Goal: Task Accomplishment & Management: Manage account settings

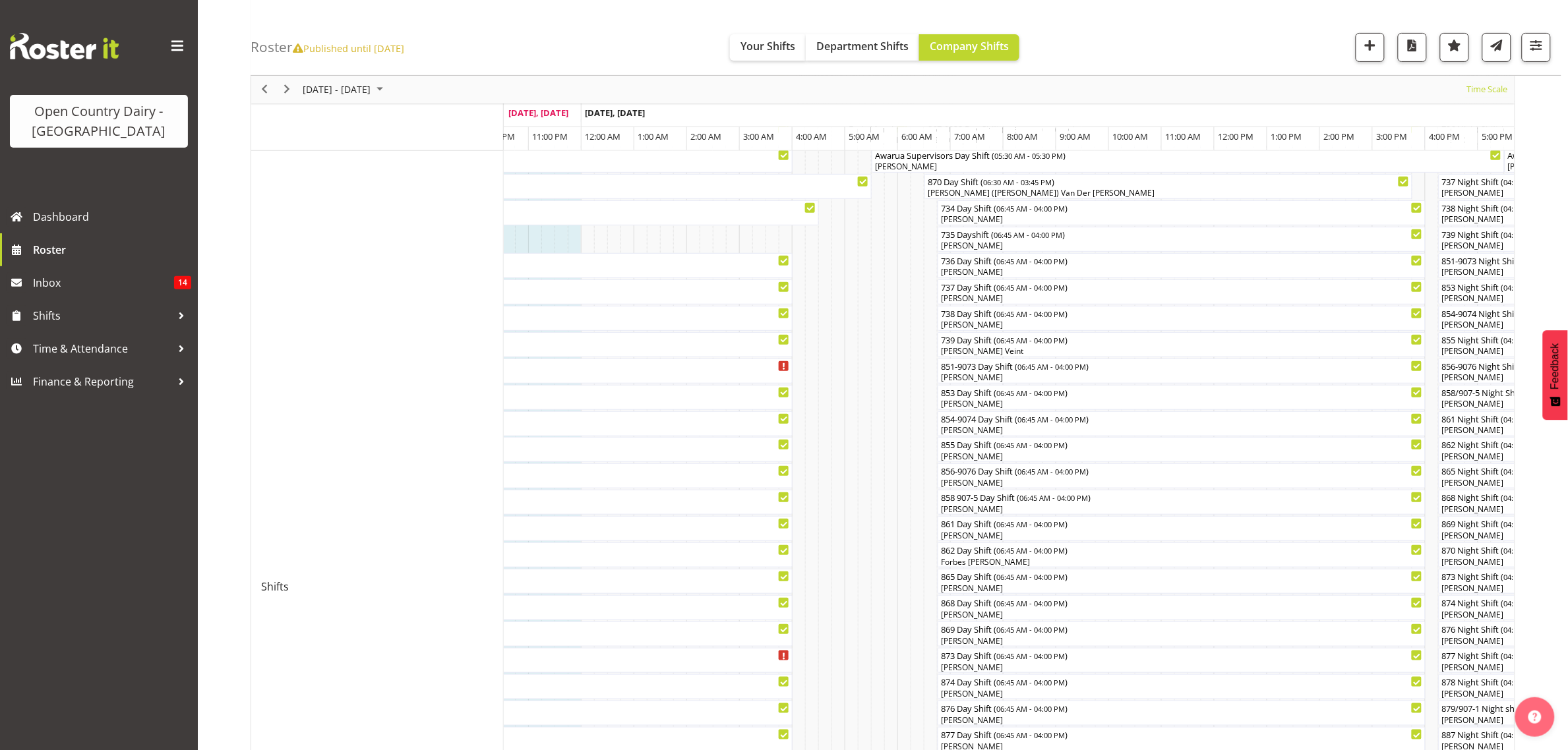
scroll to position [165, 0]
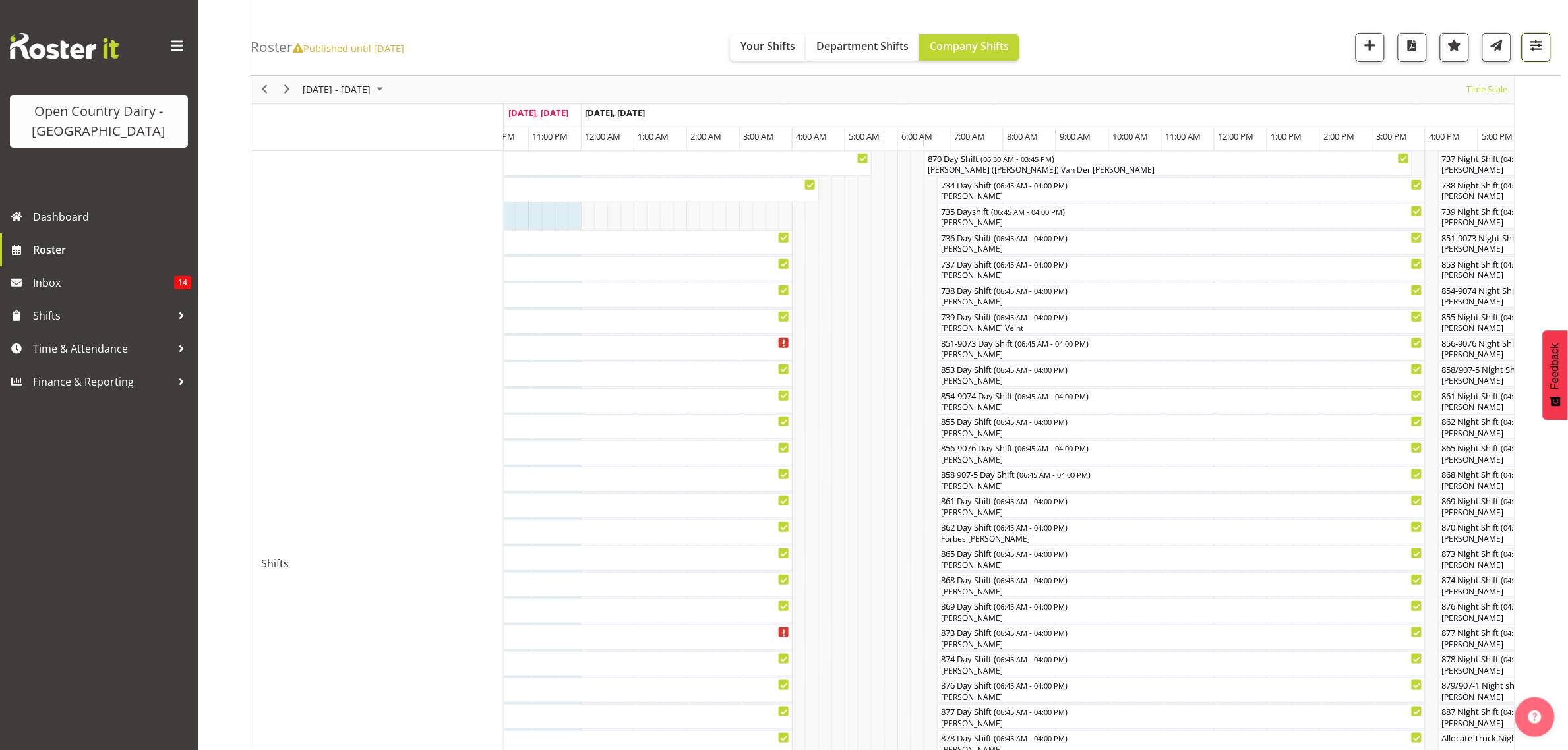
click at [1529, 60] on button "button" at bounding box center [1536, 47] width 29 height 29
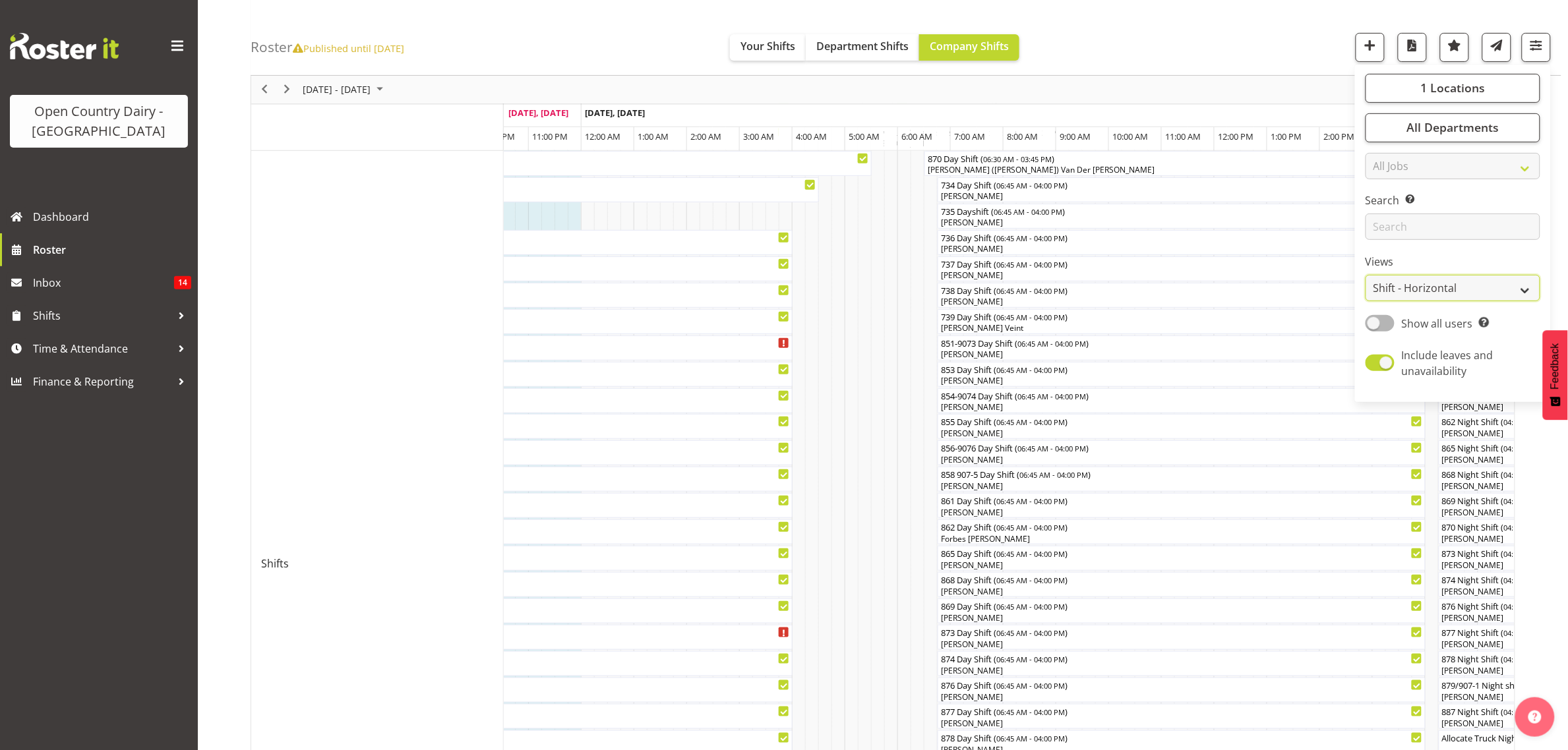
click at [1506, 287] on select "Staff Role Shift - Horizontal Shift - Vertical Staff - Location" at bounding box center [1453, 288] width 175 height 26
select select "staff"
click at [1366, 302] on select "Staff Role Shift - Horizontal Shift - Vertical Staff - Location" at bounding box center [1453, 288] width 175 height 26
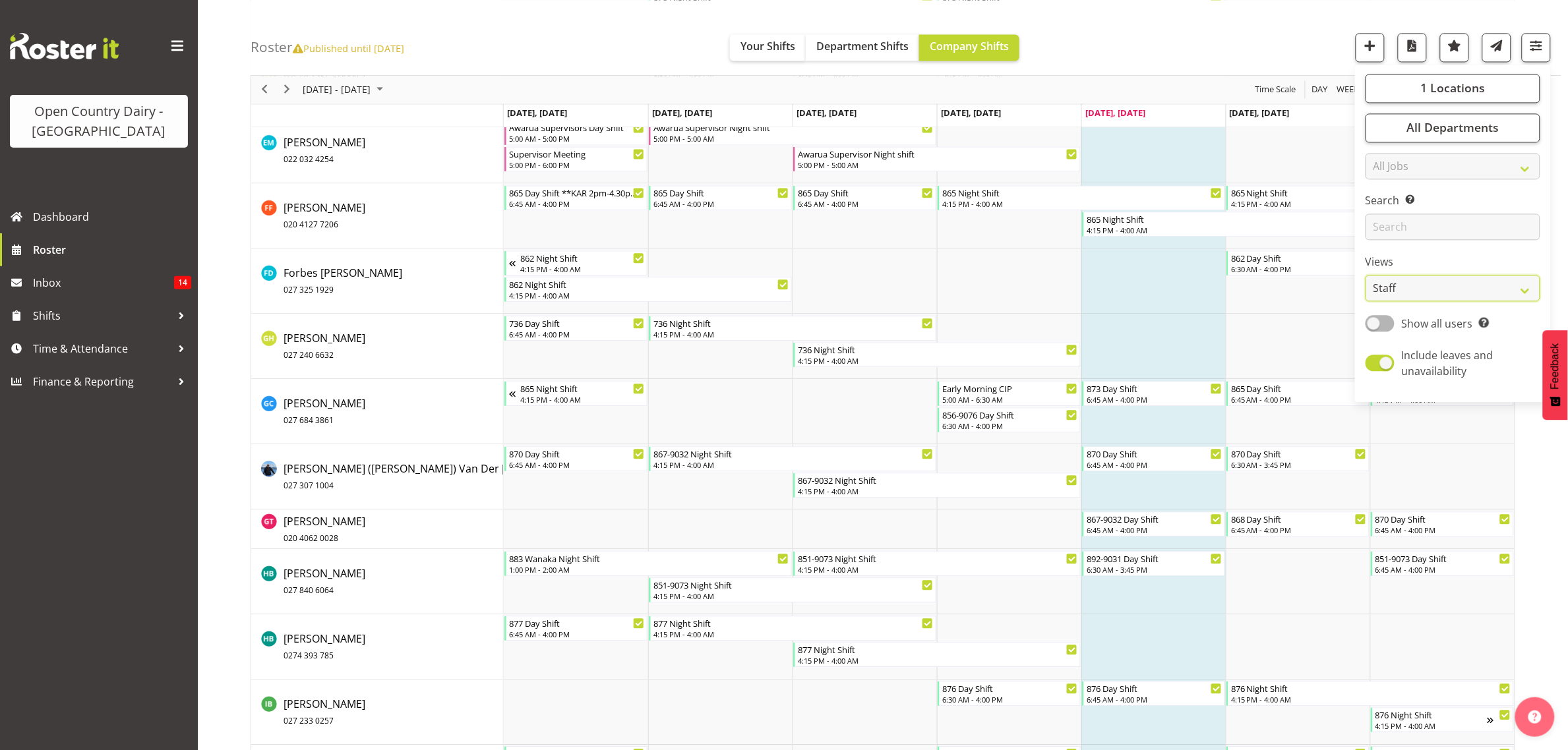
scroll to position [3378, 0]
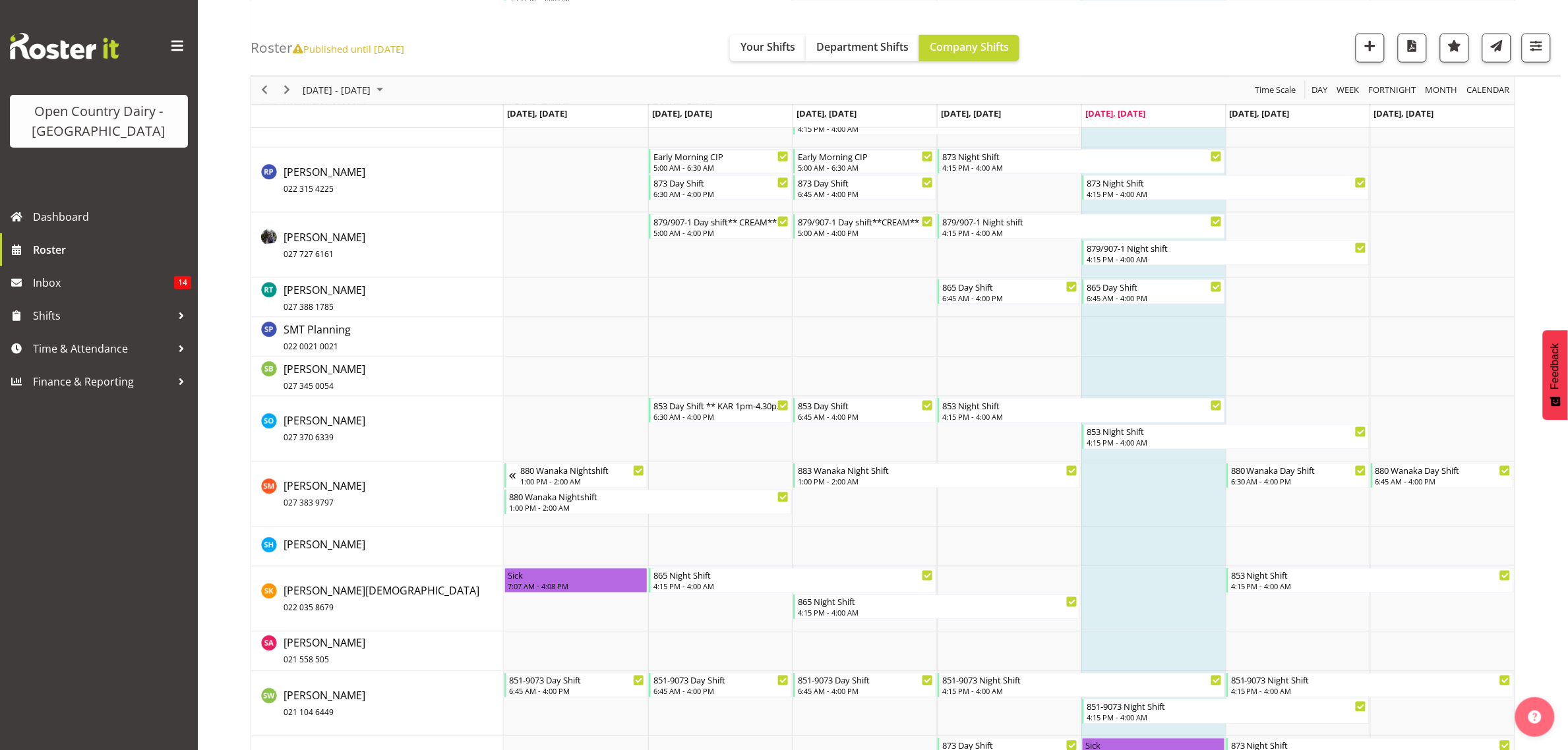
scroll to position [6922, 0]
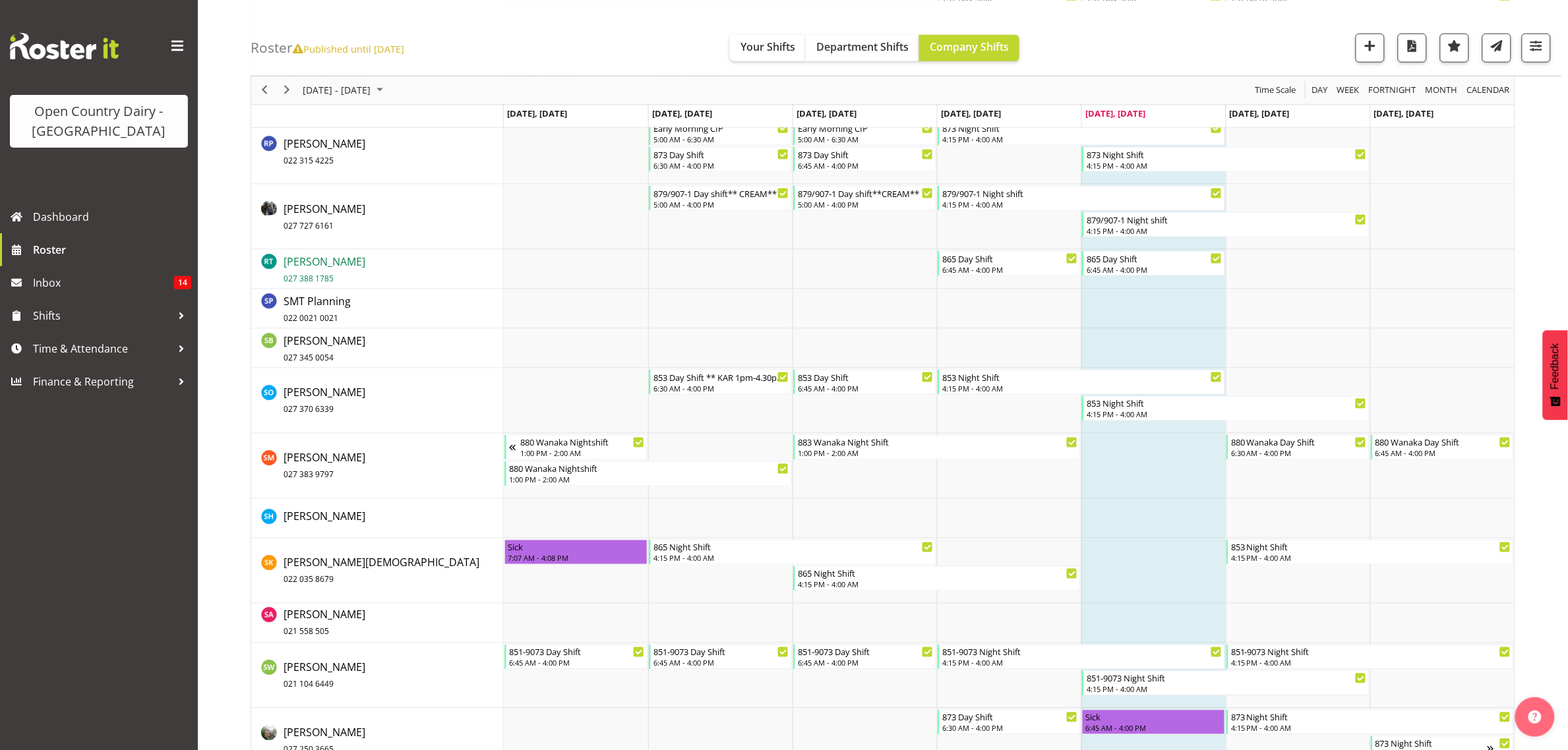
click at [327, 258] on span "[PERSON_NAME] 027 388 1785" at bounding box center [324, 269] width 82 height 31
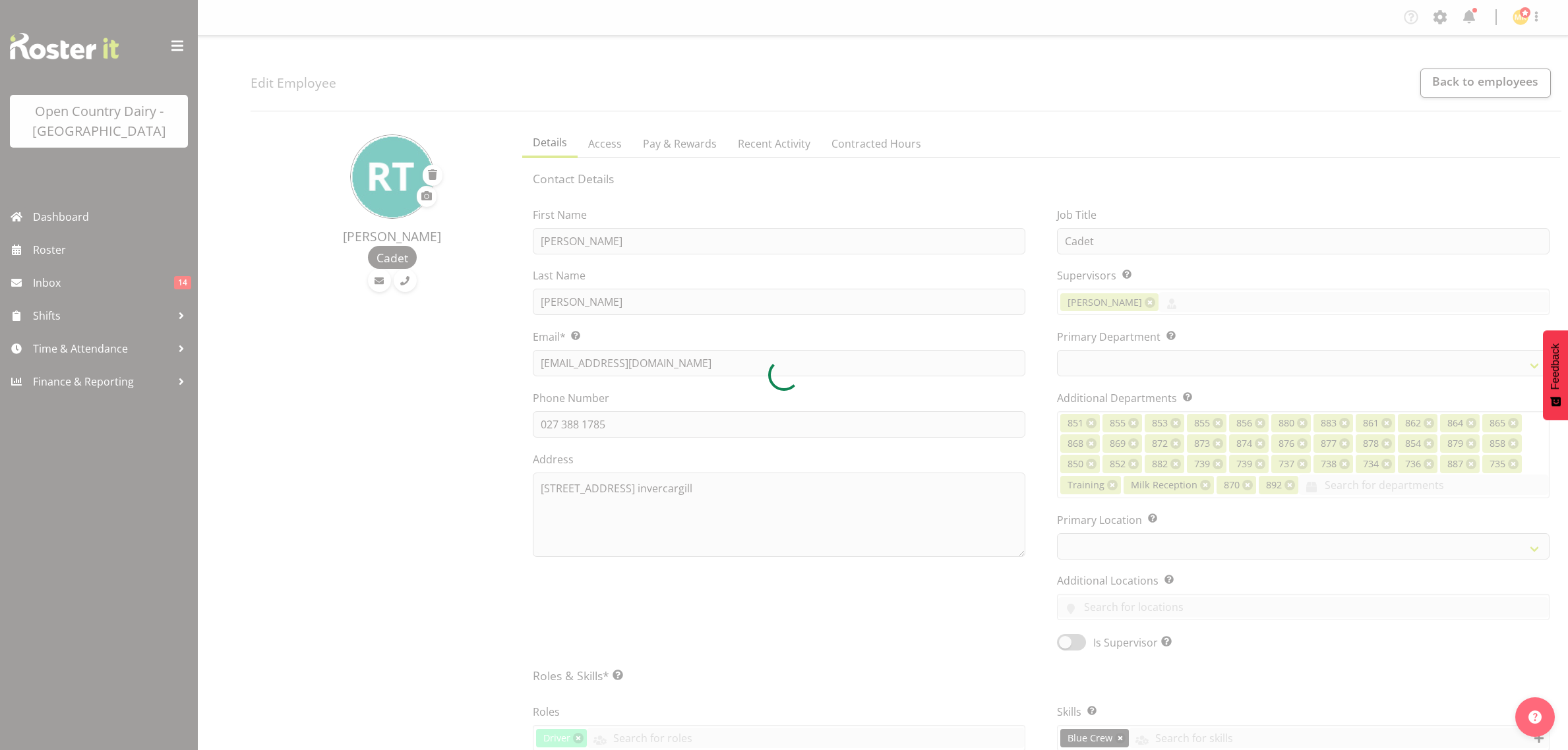
select select "TimelineWeek"
select select
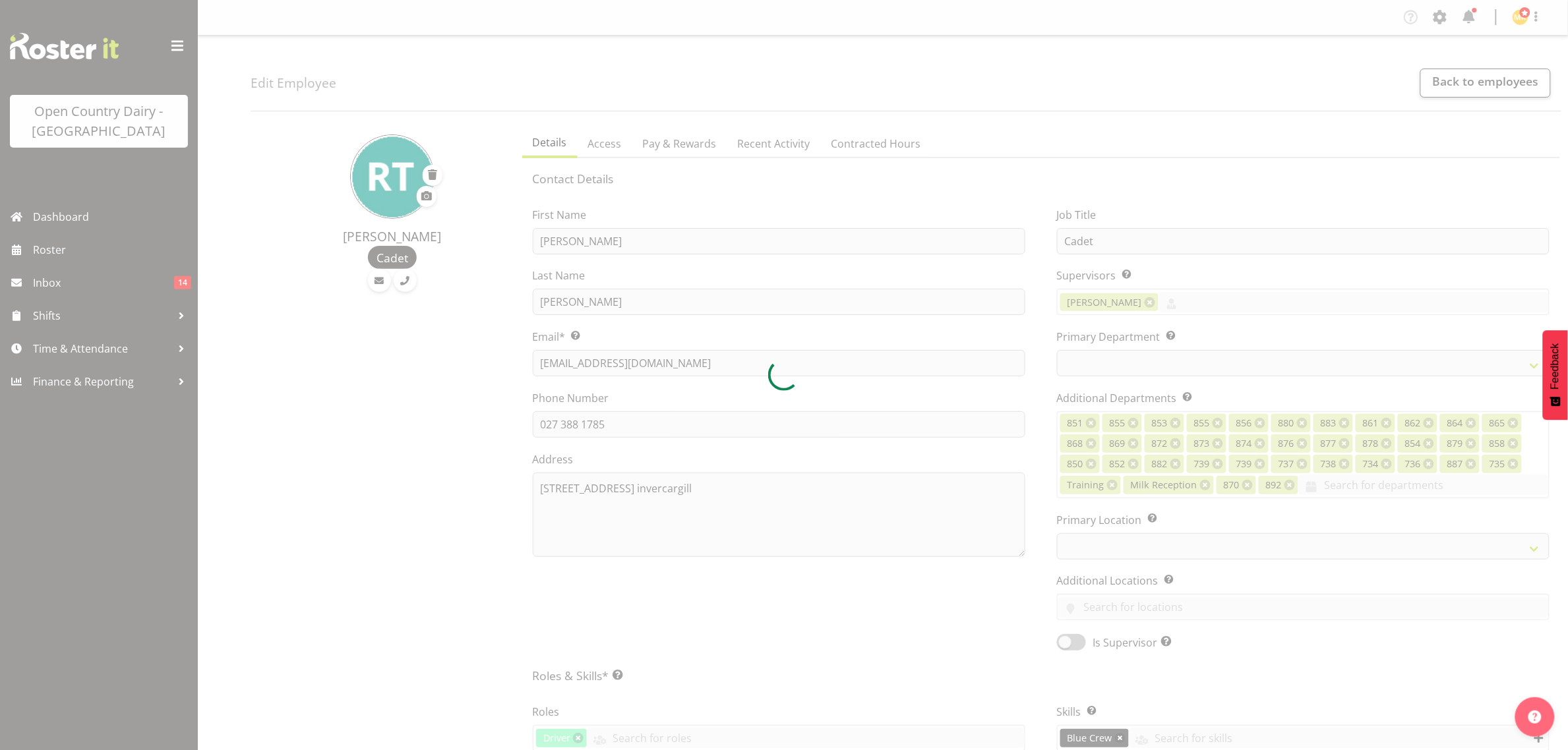
select select "905"
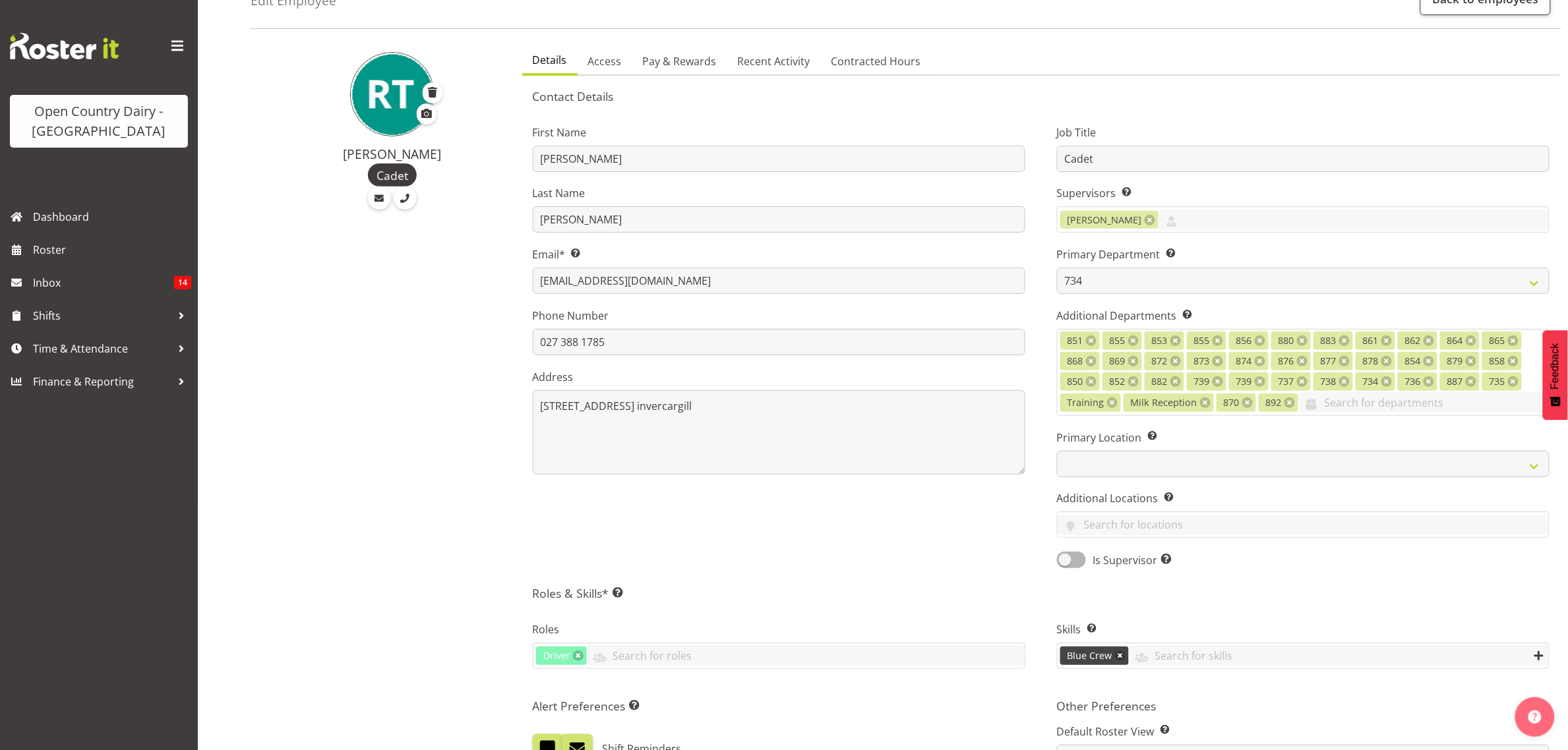
scroll to position [165, 0]
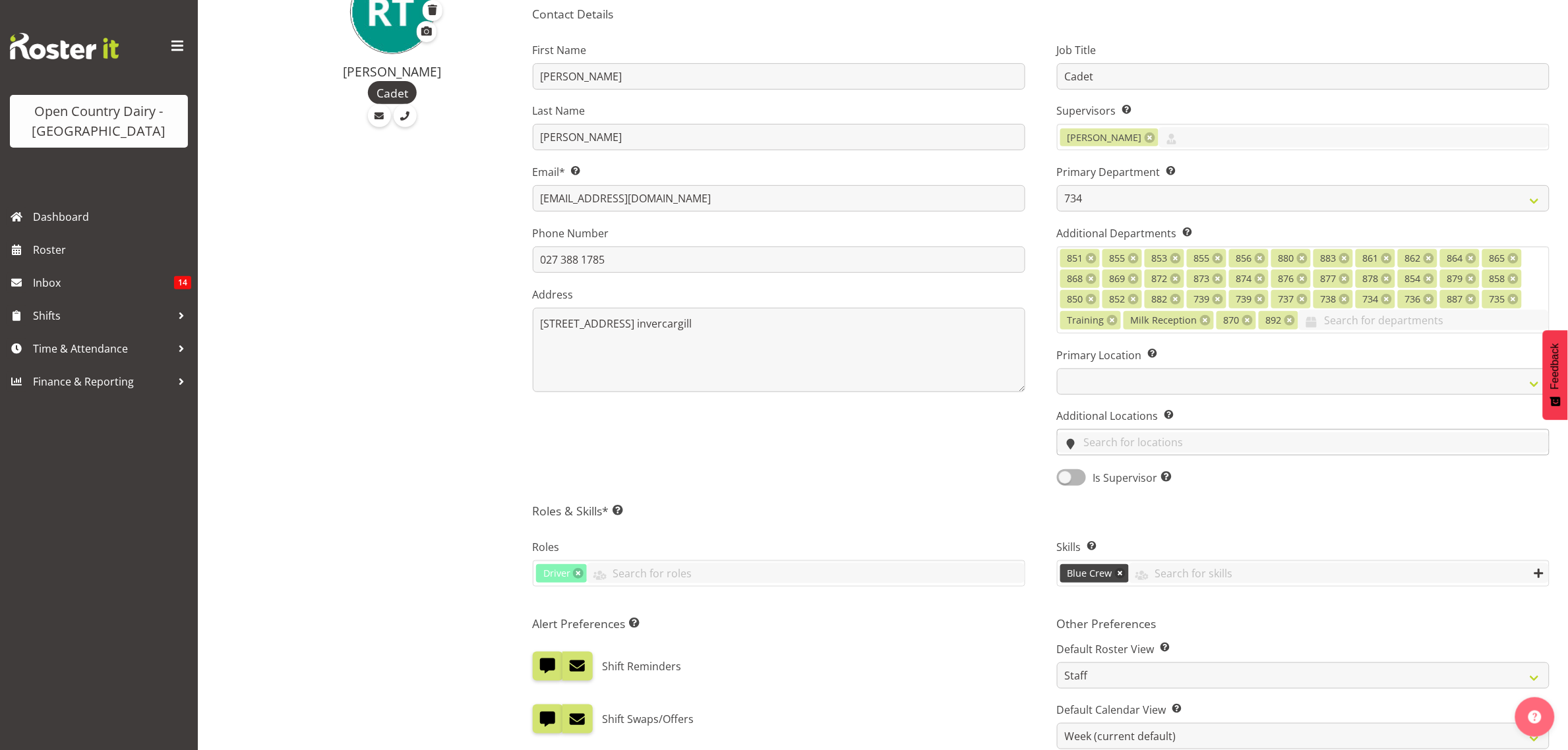
click at [1126, 443] on input "text" at bounding box center [1303, 443] width 491 height 20
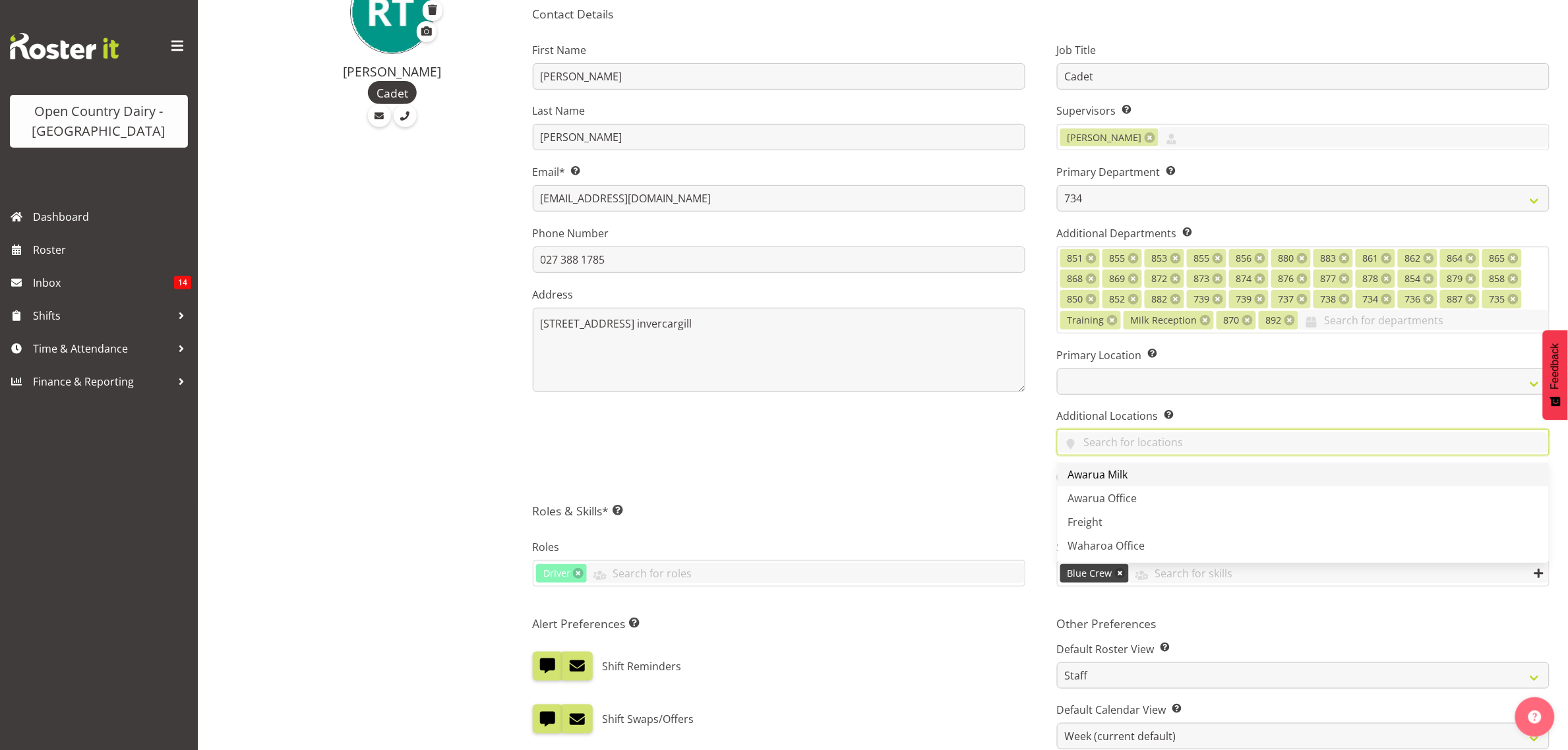
click at [1111, 472] on span "Awarua Milk" at bounding box center [1098, 474] width 60 height 14
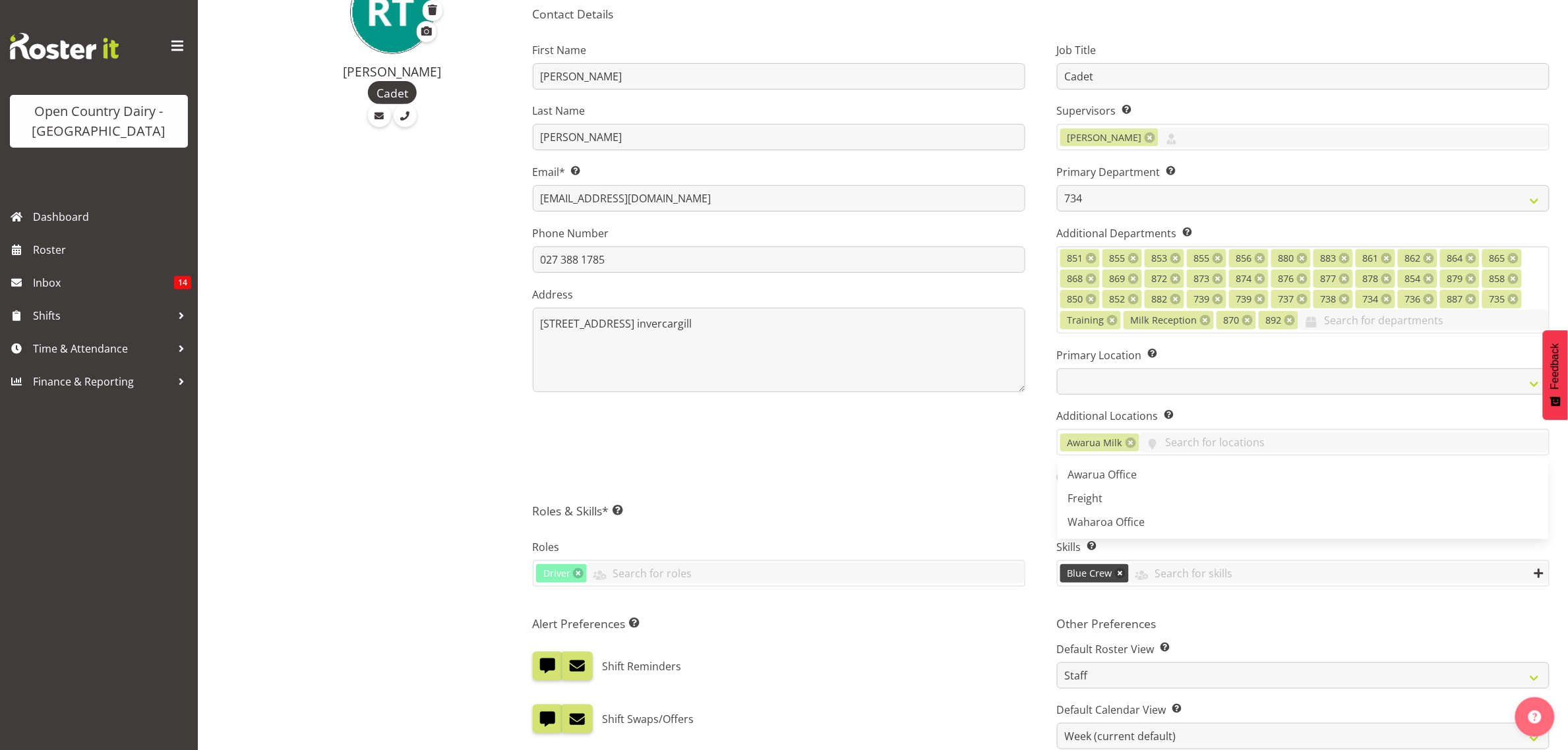
click at [1023, 468] on div "First Name Ryan Last Name Thompson Email* This is a required field. ryanthompso…" at bounding box center [779, 260] width 524 height 472
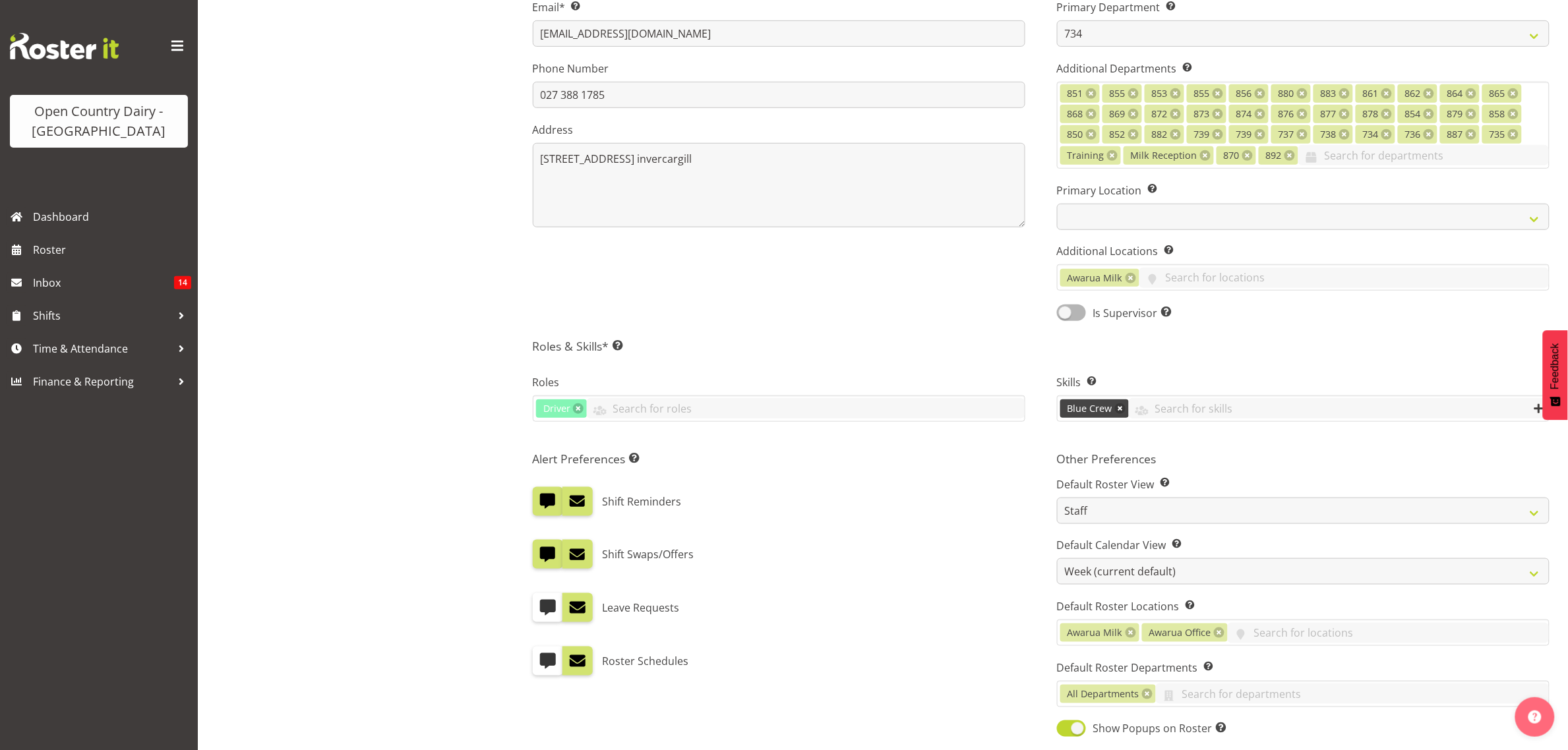
scroll to position [412, 0]
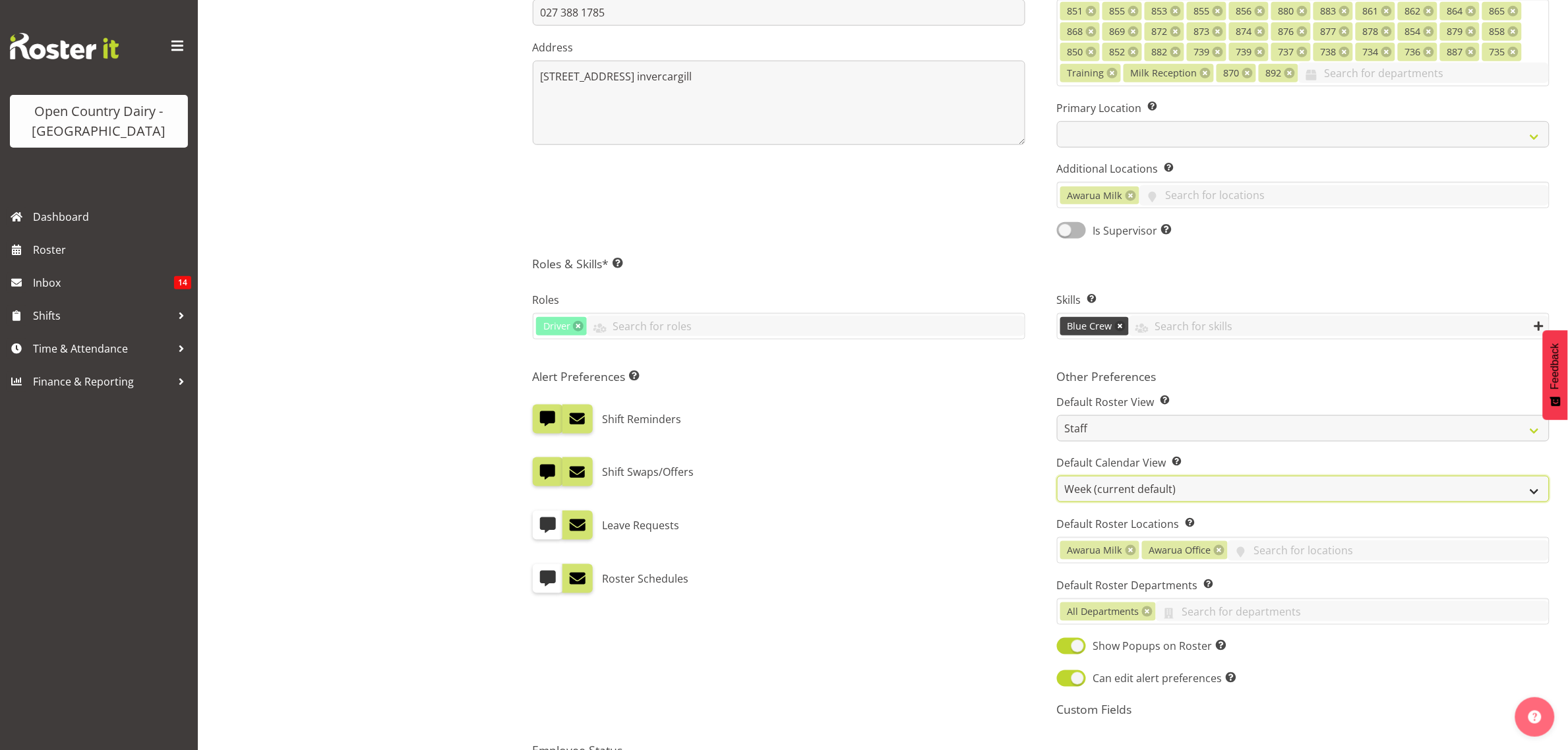
click at [1116, 492] on select "Day Timeline Day Week (current default) Timeline Week Fortnight Month Calendar" at bounding box center [1303, 489] width 492 height 26
click at [1001, 523] on div "Leave Requests" at bounding box center [779, 525] width 492 height 29
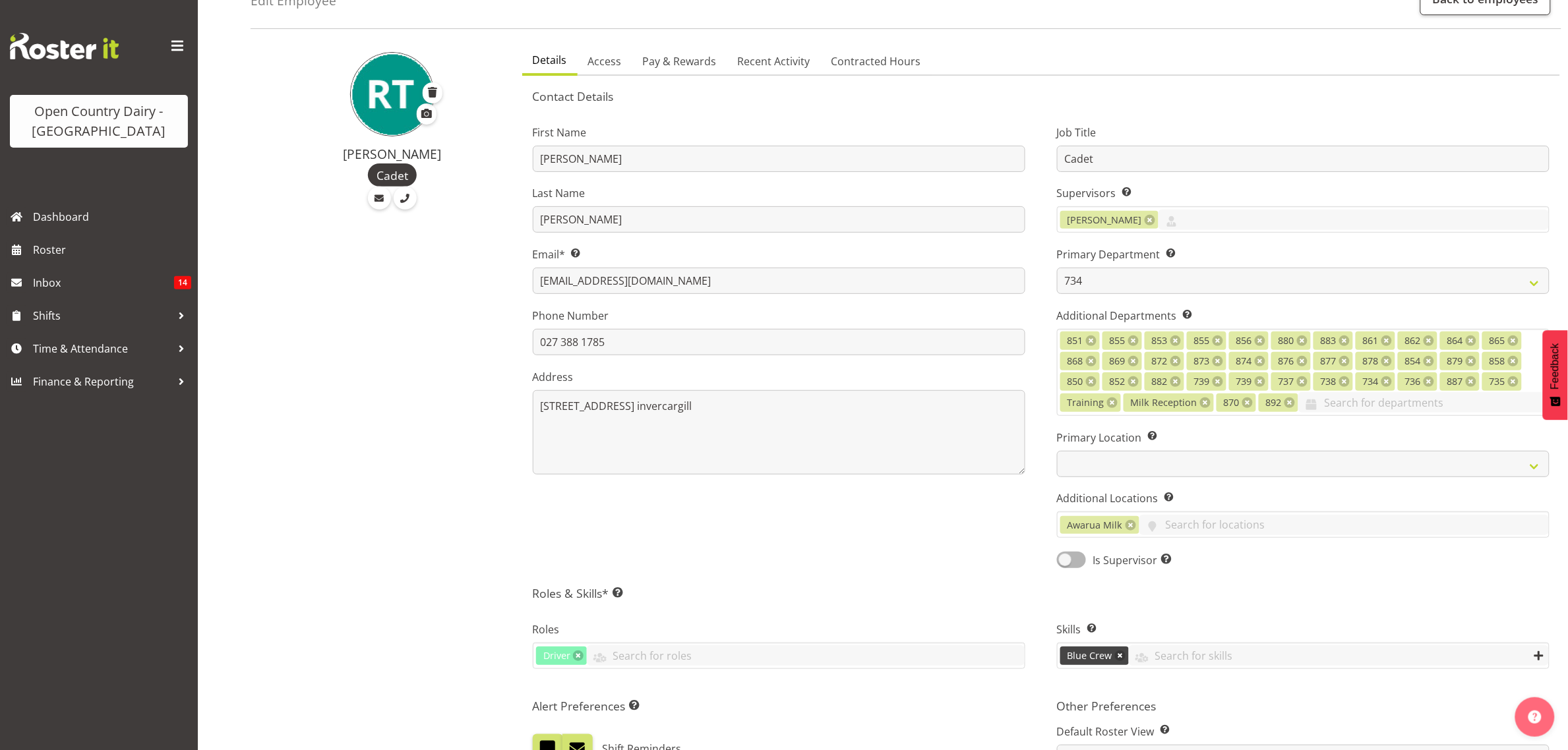
scroll to position [0, 0]
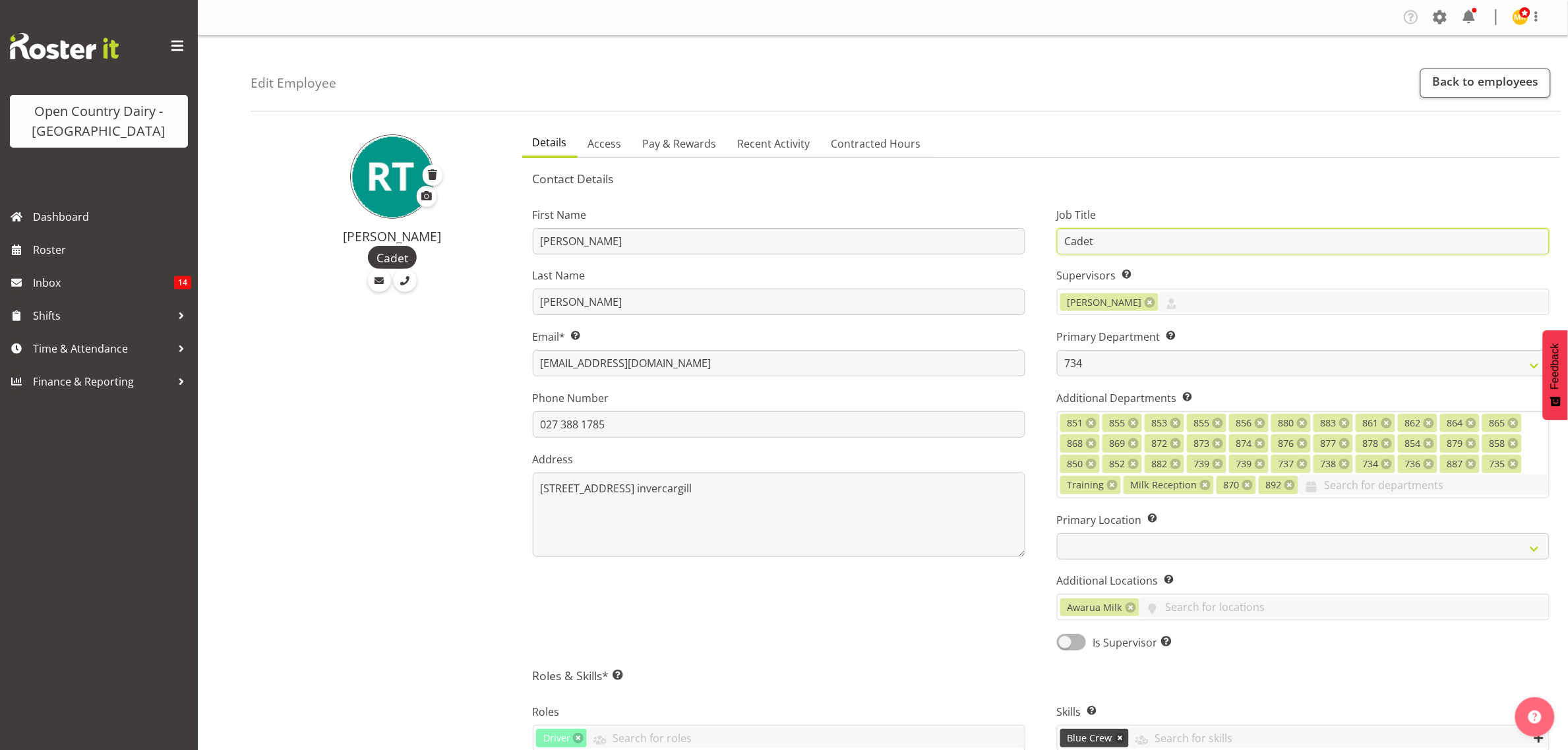
click at [1109, 242] on input "Cadet" at bounding box center [1303, 241] width 492 height 26
click at [1032, 219] on div "First Name Ryan Last Name Thompson Email* This is a required field. ryanthompso…" at bounding box center [779, 425] width 524 height 472
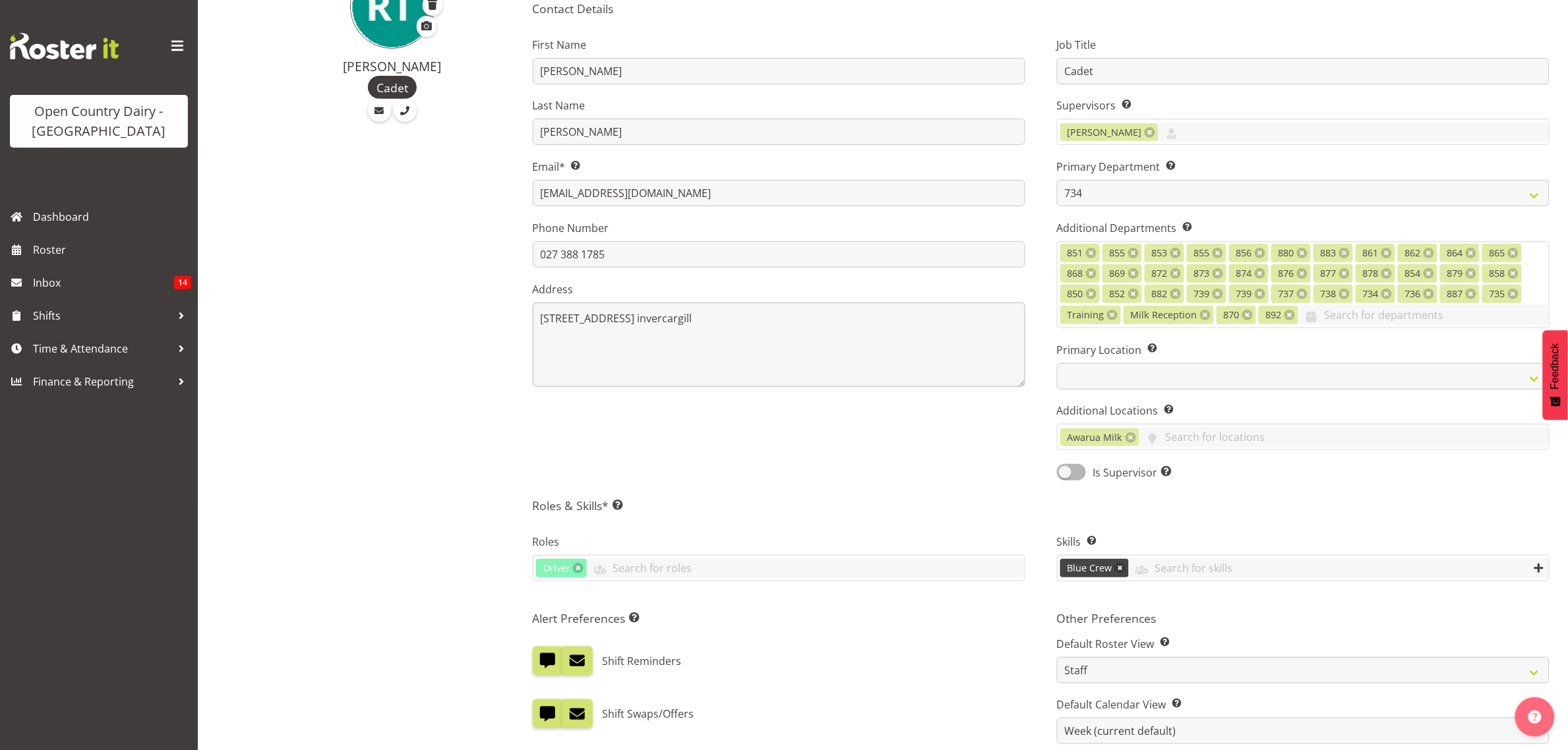
scroll to position [330, 0]
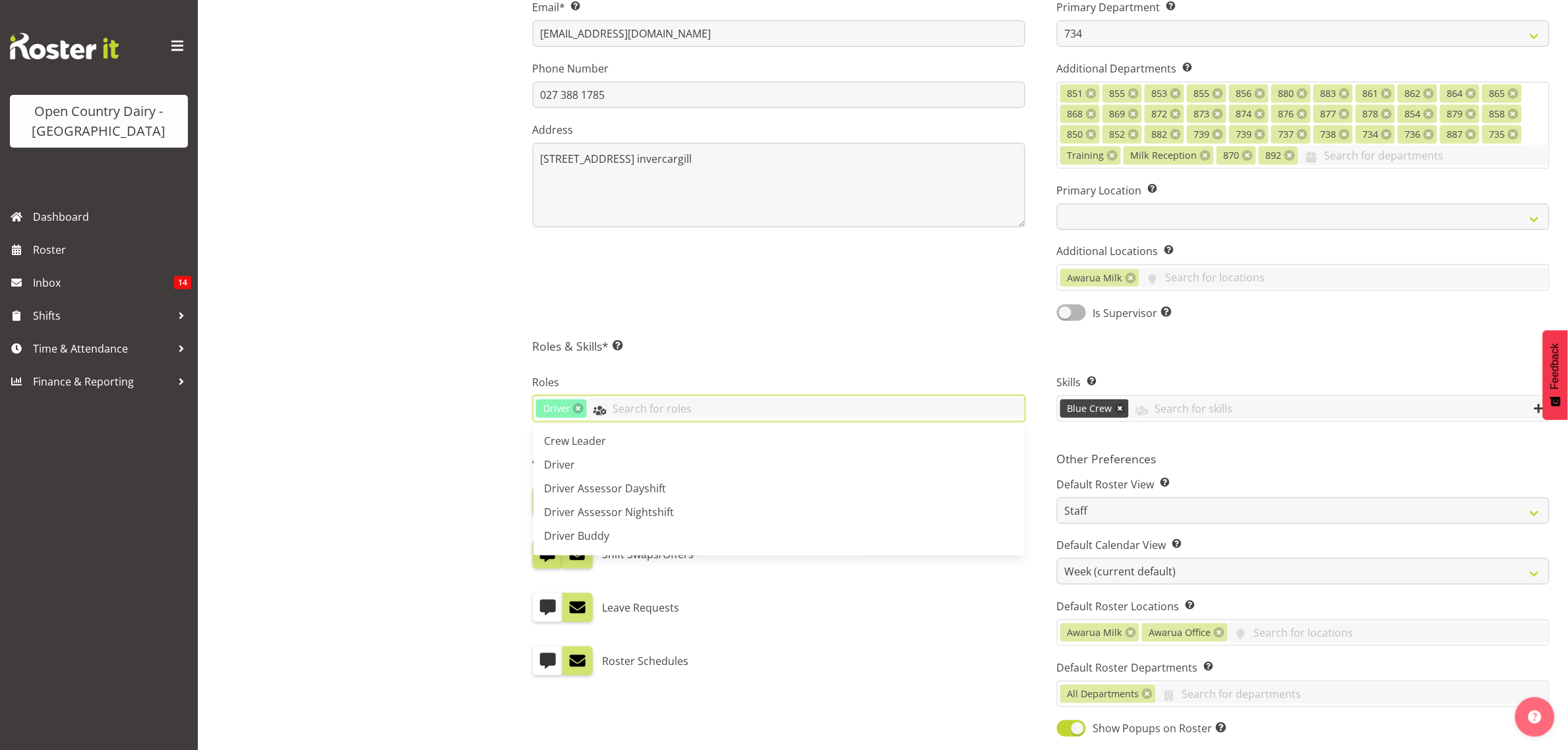
click at [648, 414] on input "text" at bounding box center [806, 408] width 438 height 20
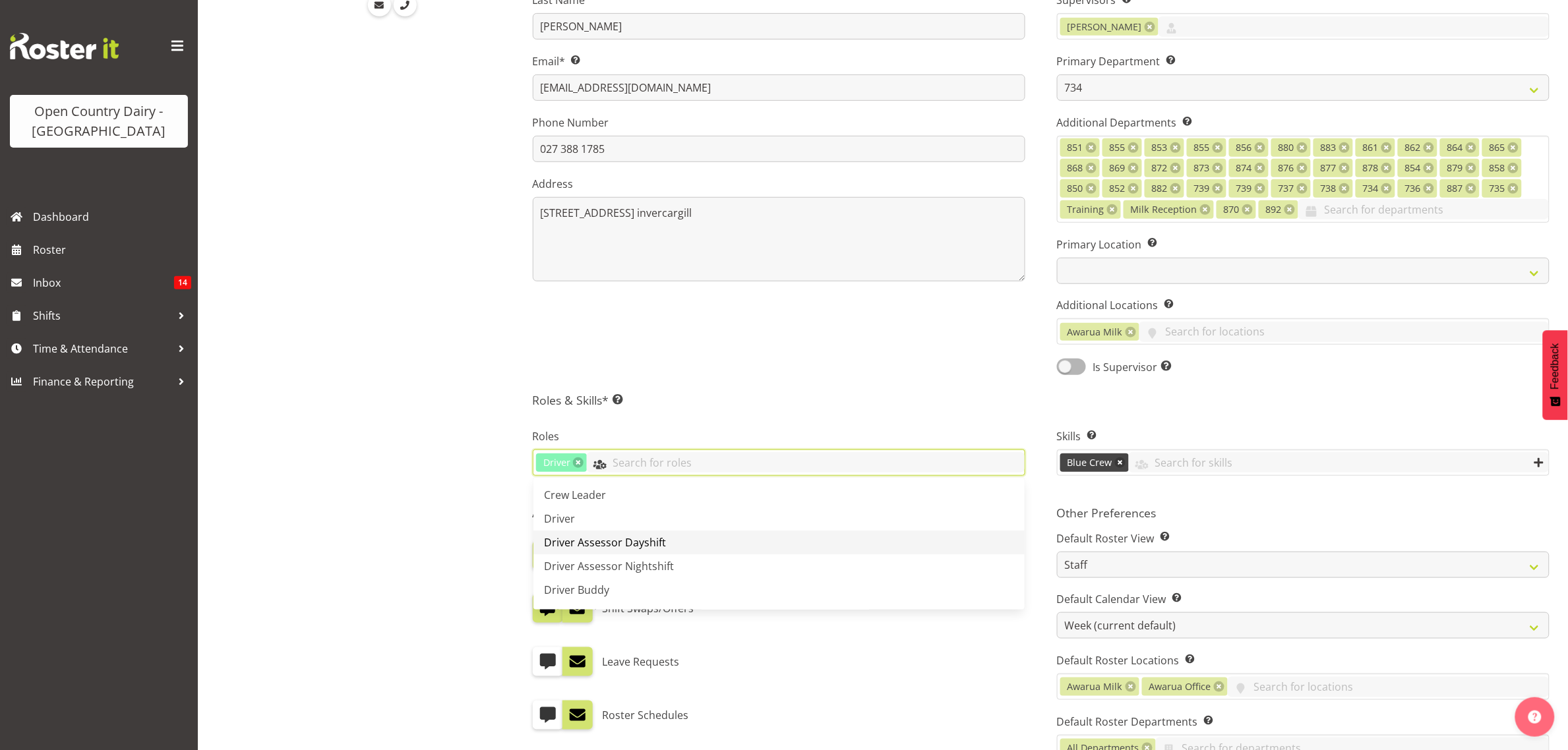
scroll to position [248, 0]
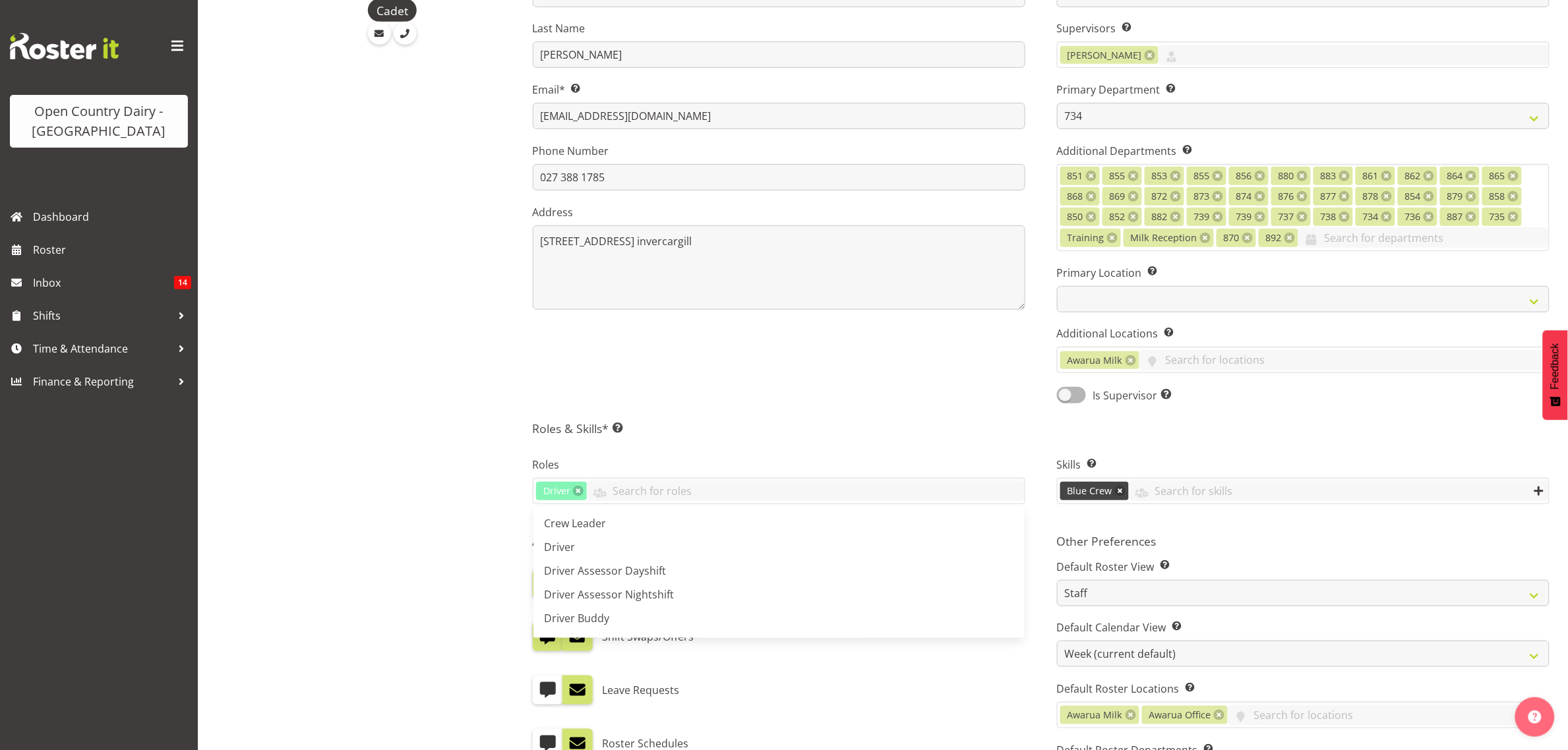
click at [728, 353] on div "First Name Ryan Last Name Thompson Email* This is a required field. ryanthompso…" at bounding box center [779, 177] width 524 height 472
click at [1173, 303] on select "Awarua Milk Awarua Office Freight Waharoa Office" at bounding box center [1303, 299] width 492 height 26
click at [1014, 393] on div "First Name Ryan Last Name Thompson Email* This is a required field. ryanthompso…" at bounding box center [779, 177] width 524 height 472
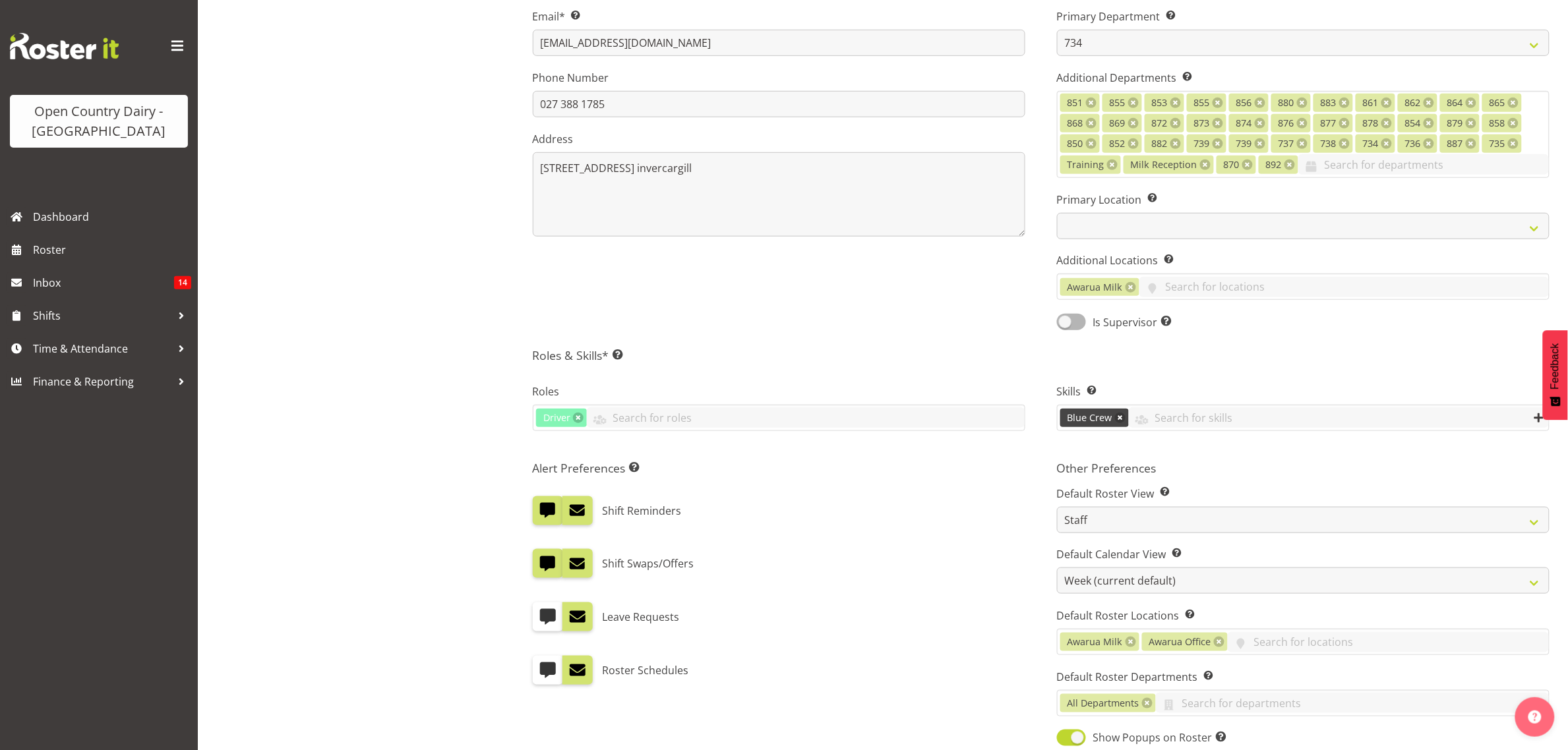
scroll to position [78, 0]
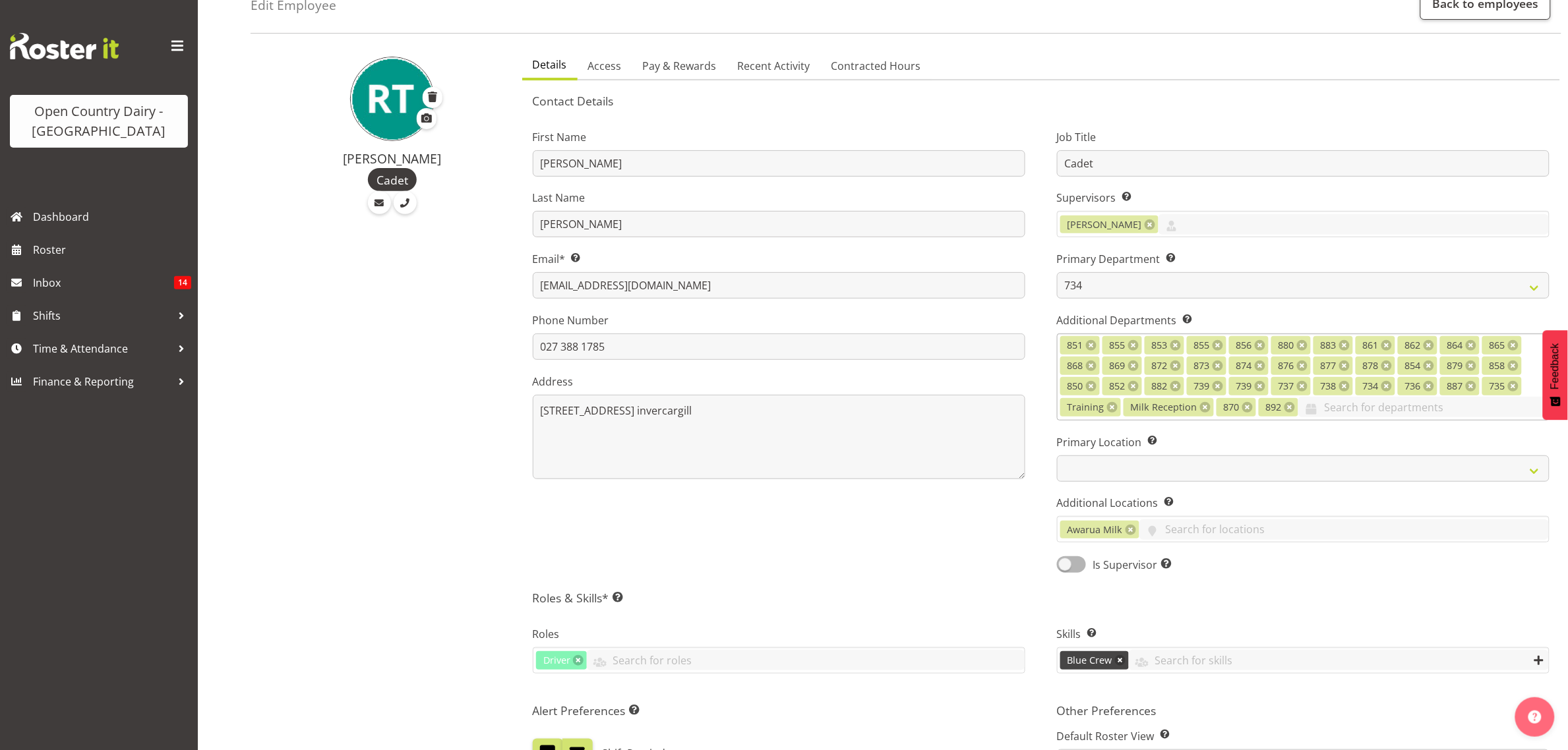
click at [1419, 348] on span "862" at bounding box center [1413, 345] width 16 height 14
click at [1010, 532] on div "First Name Ryan Last Name Thompson Email* This is a required field. ryanthompso…" at bounding box center [779, 347] width 524 height 472
